Goal: Transaction & Acquisition: Purchase product/service

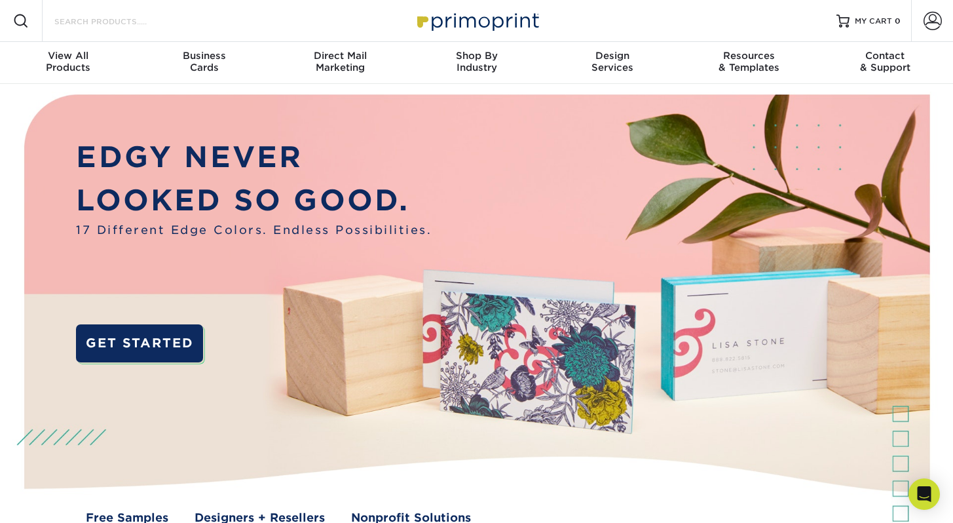
click at [67, 20] on input "Search Products" at bounding box center [117, 21] width 128 height 16
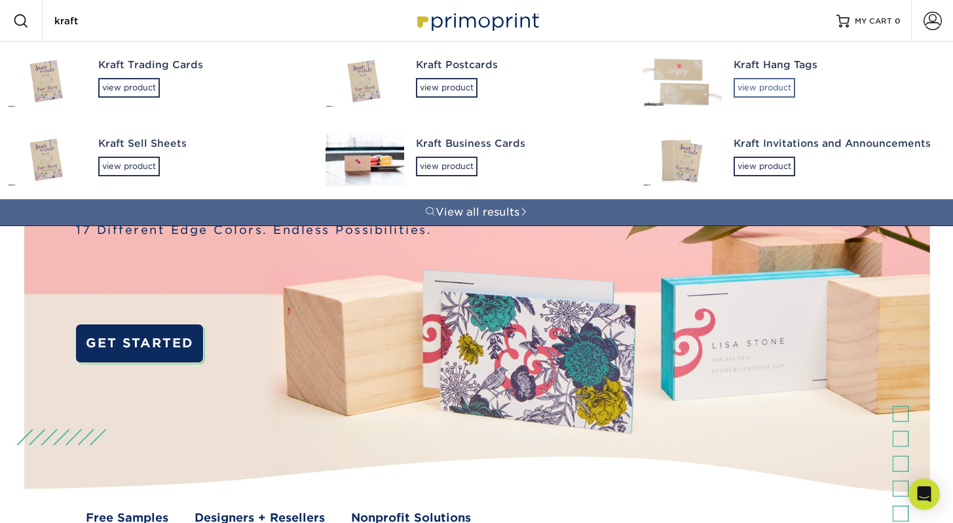
type input "kraft"
click at [754, 88] on div "view product" at bounding box center [765, 88] width 62 height 20
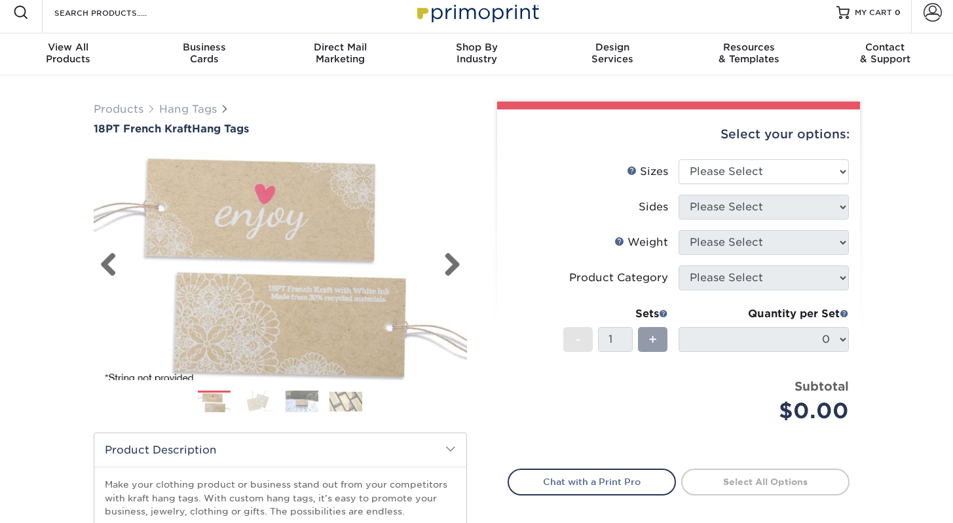
scroll to position [16, 0]
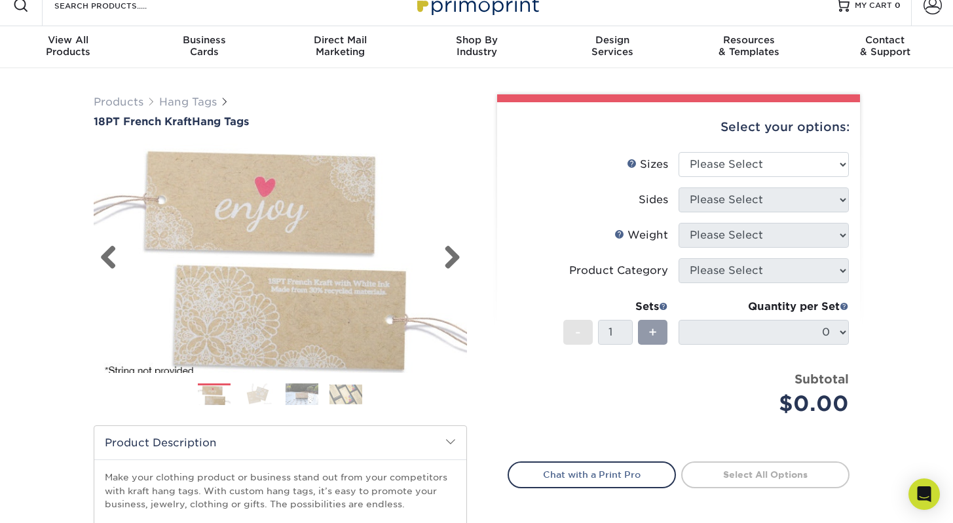
click at [431, 255] on img at bounding box center [280, 258] width 373 height 249
click at [445, 248] on link "Next" at bounding box center [447, 258] width 26 height 26
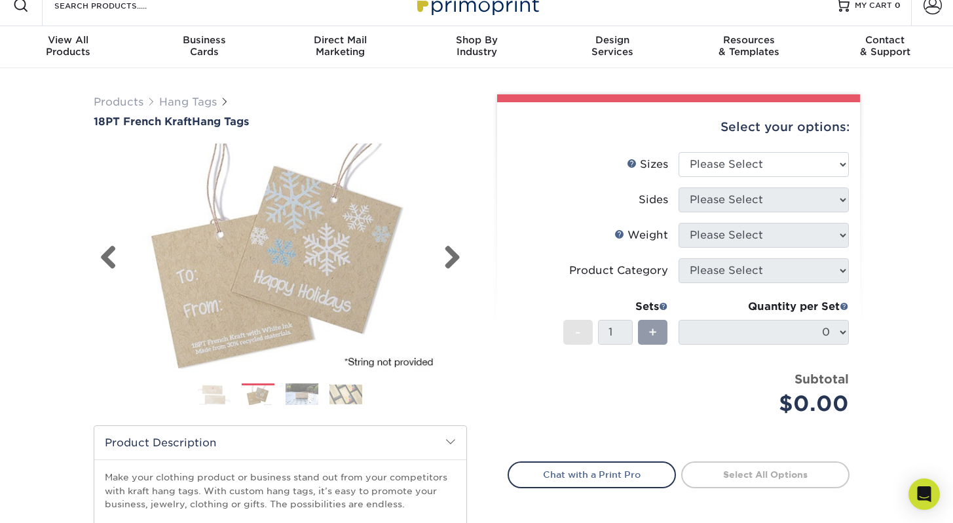
click at [318, 296] on img at bounding box center [280, 258] width 373 height 249
click at [453, 251] on link "Next" at bounding box center [447, 258] width 26 height 26
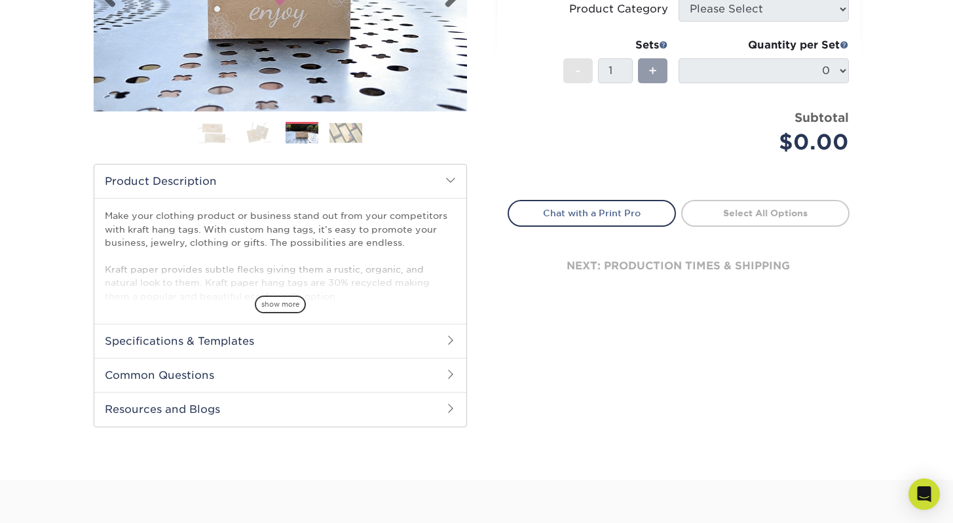
scroll to position [353, 0]
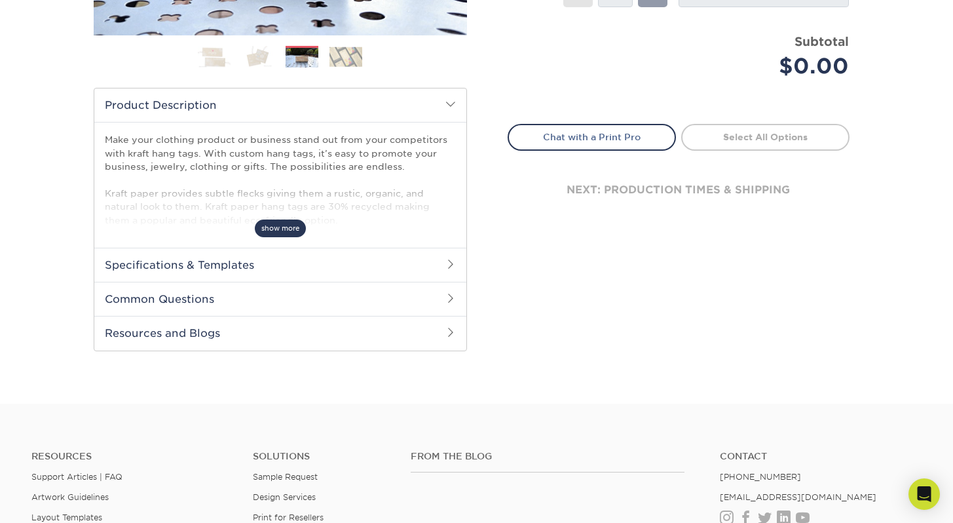
click at [276, 229] on span "show more" at bounding box center [280, 228] width 51 height 18
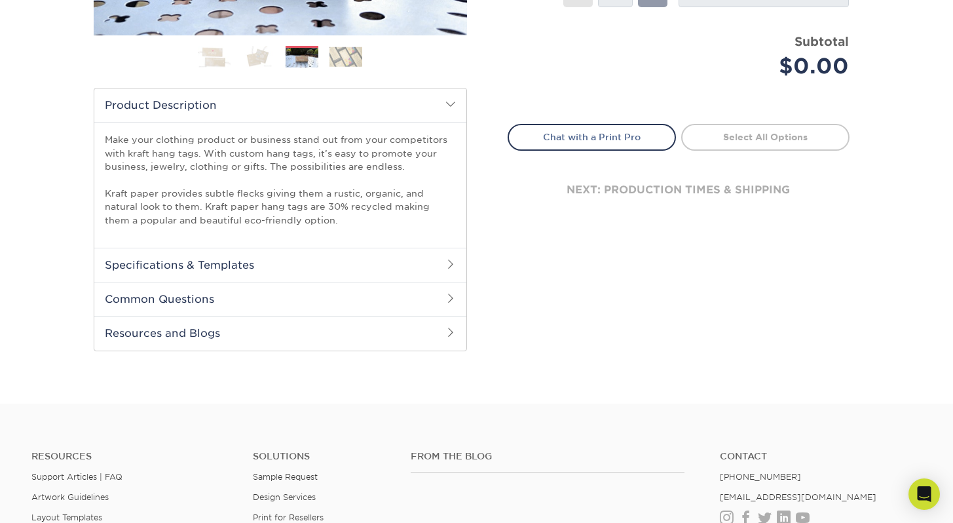
click at [248, 263] on h2 "Specifications & Templates" at bounding box center [280, 265] width 372 height 34
